Goal: Check status

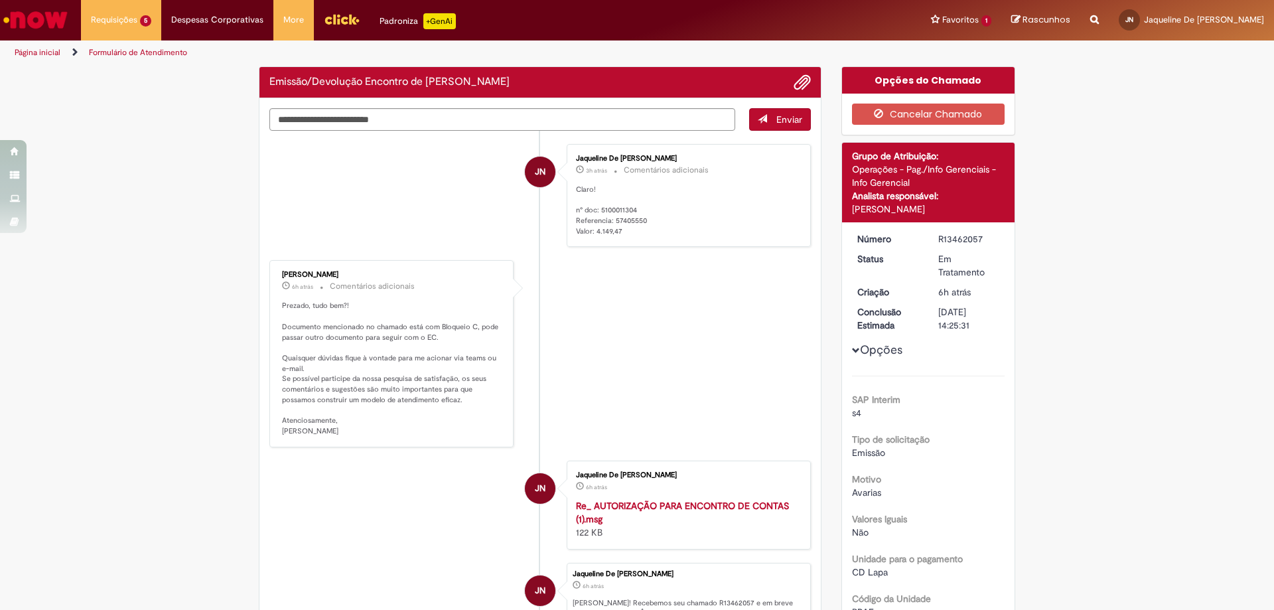
click at [565, 335] on li "[PERSON_NAME] 6h atrás 6 horas atrás Comentários adicionais Prezado, tudo bem?!…" at bounding box center [539, 353] width 541 height 186
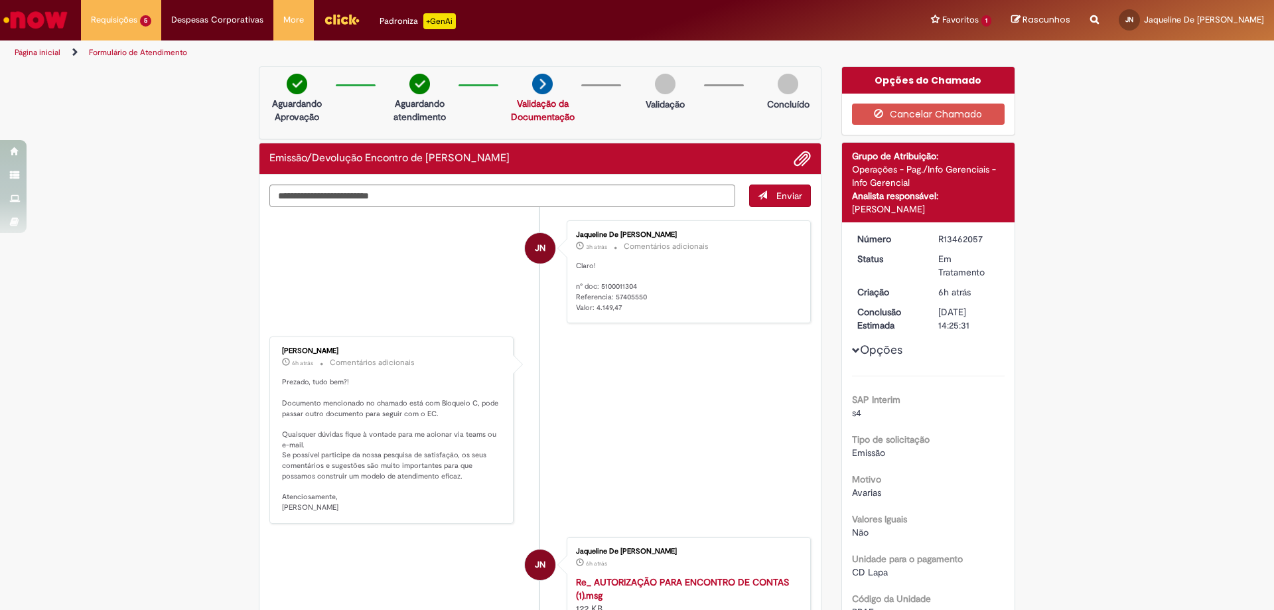
drag, startPoint x: 934, startPoint y: 241, endPoint x: 978, endPoint y: 238, distance: 43.9
click at [978, 238] on div "R13462057" at bounding box center [969, 238] width 62 height 13
copy div "R13462057"
click at [613, 424] on li "ALD [PERSON_NAME] 6h atrás 6 horas atrás Comentários adicionais Prezado, tudo b…" at bounding box center [539, 429] width 541 height 186
click at [315, 348] on div "[PERSON_NAME]" at bounding box center [392, 351] width 221 height 8
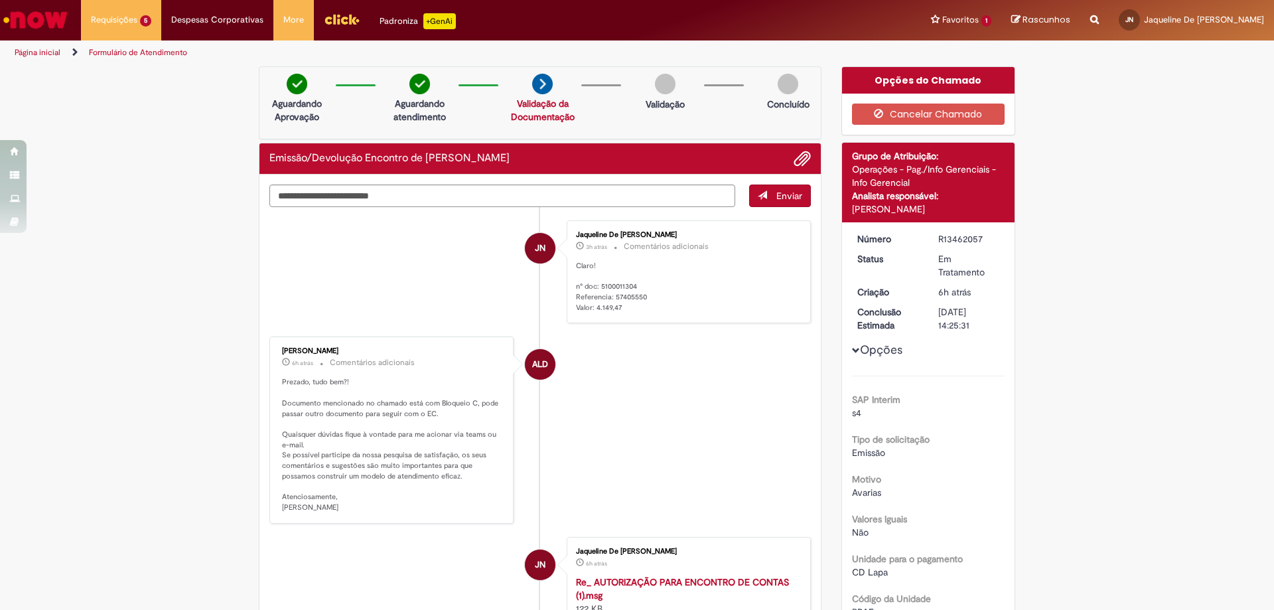
click at [532, 361] on span "ALD" at bounding box center [540, 364] width 16 height 32
drag, startPoint x: 939, startPoint y: 233, endPoint x: 973, endPoint y: 233, distance: 33.8
click at [973, 233] on div "R13462057" at bounding box center [969, 238] width 62 height 13
drag, startPoint x: 934, startPoint y: 243, endPoint x: 979, endPoint y: 242, distance: 45.1
click at [979, 242] on div "R13462057" at bounding box center [969, 238] width 62 height 13
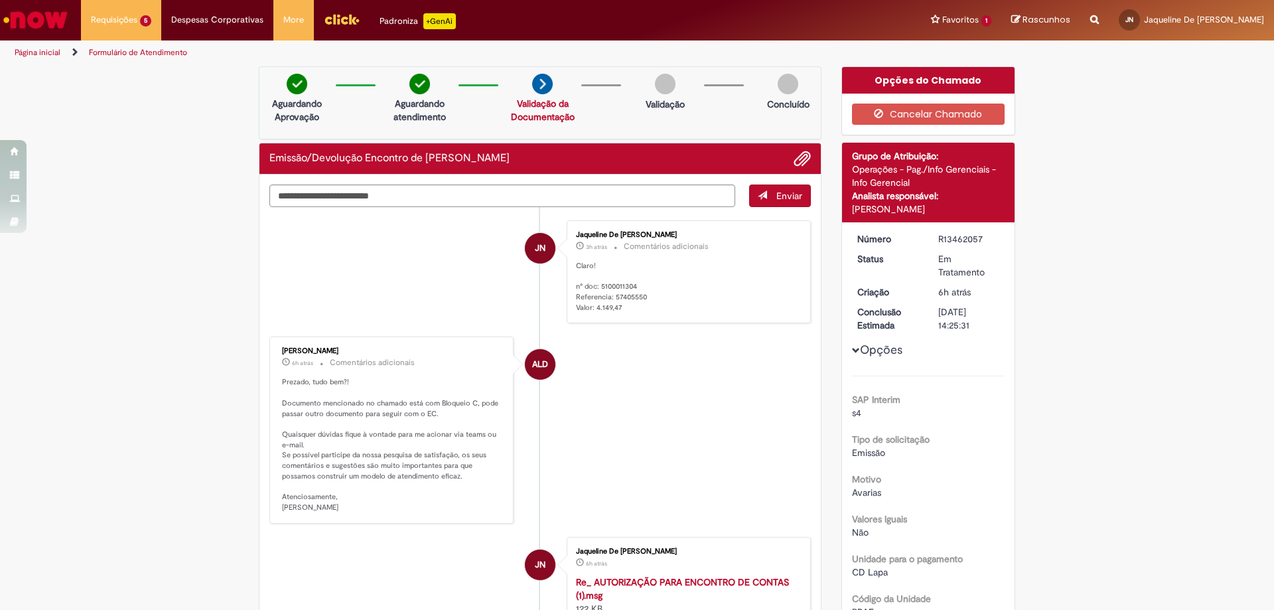
copy div "R13462057"
